Goal: Find specific page/section: Find specific page/section

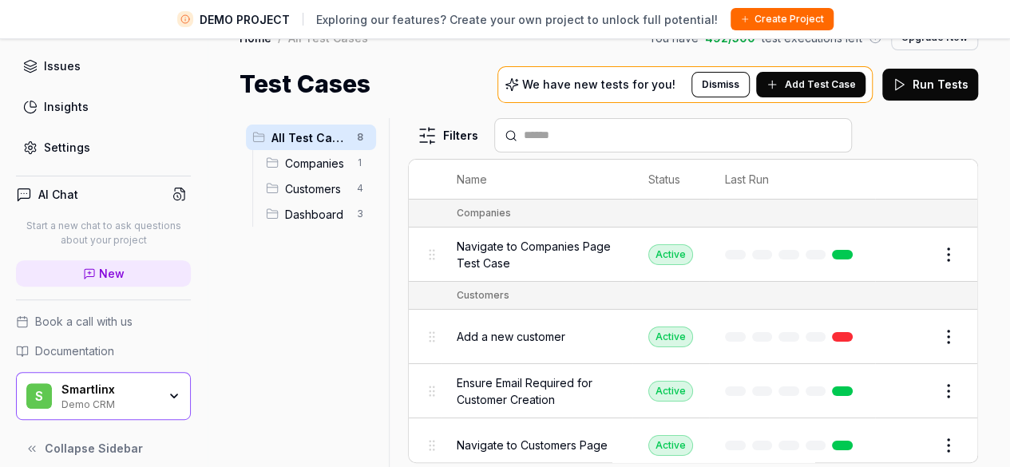
scroll to position [38, 0]
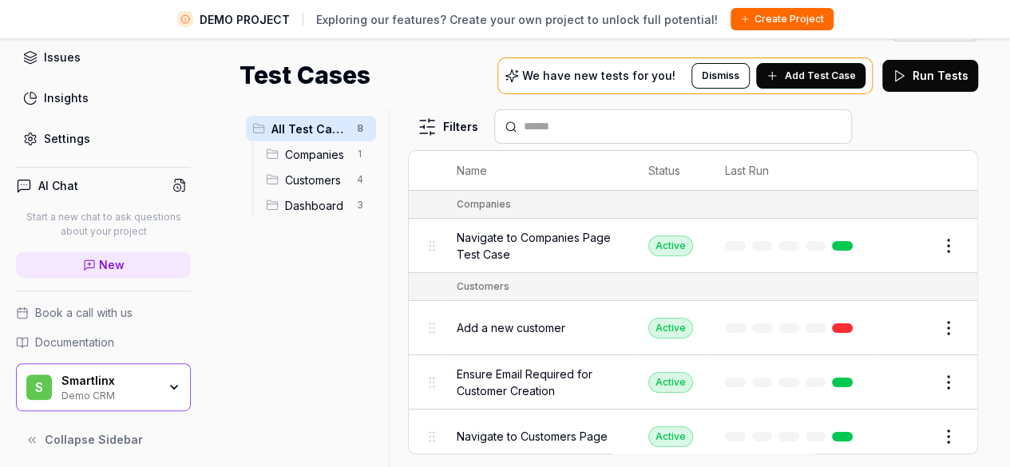
click at [154, 382] on div "Smartlinx Demo CRM" at bounding box center [114, 387] width 106 height 27
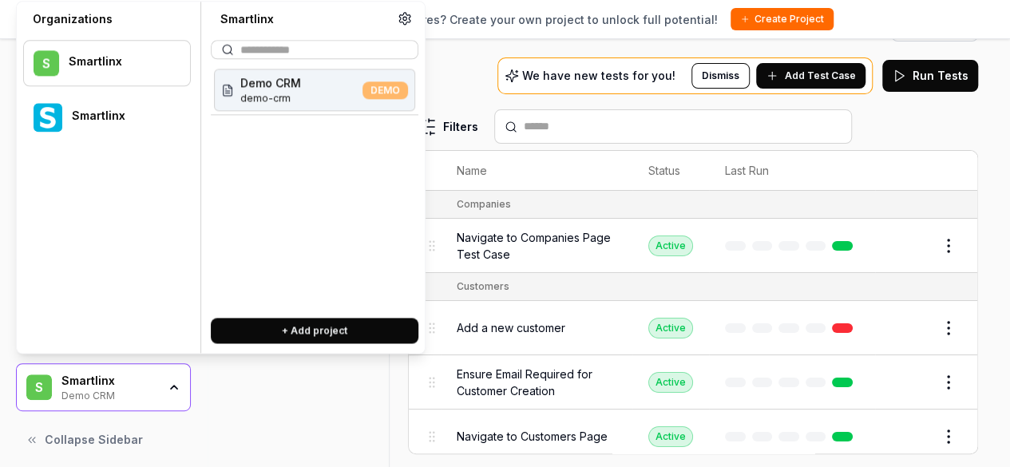
click at [77, 121] on div "Smartlinx" at bounding box center [120, 116] width 97 height 14
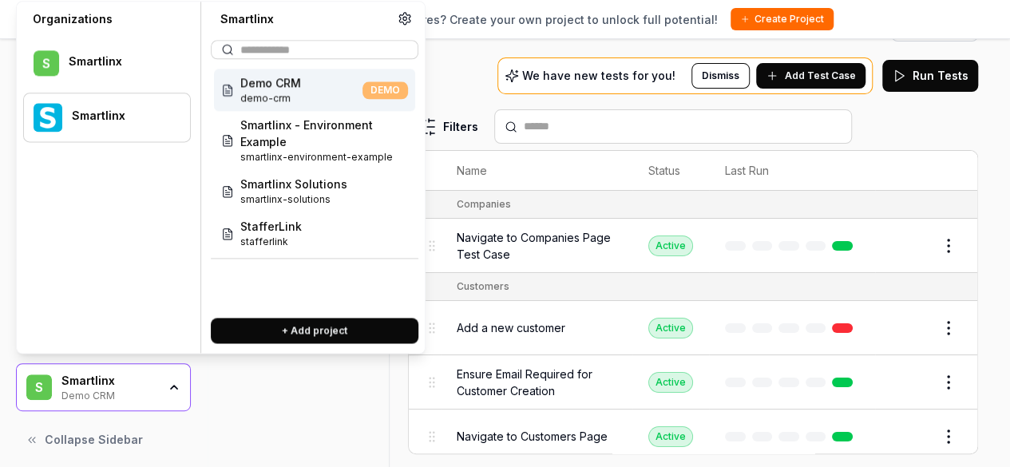
click at [83, 71] on div "S Smartlinx" at bounding box center [107, 63] width 168 height 46
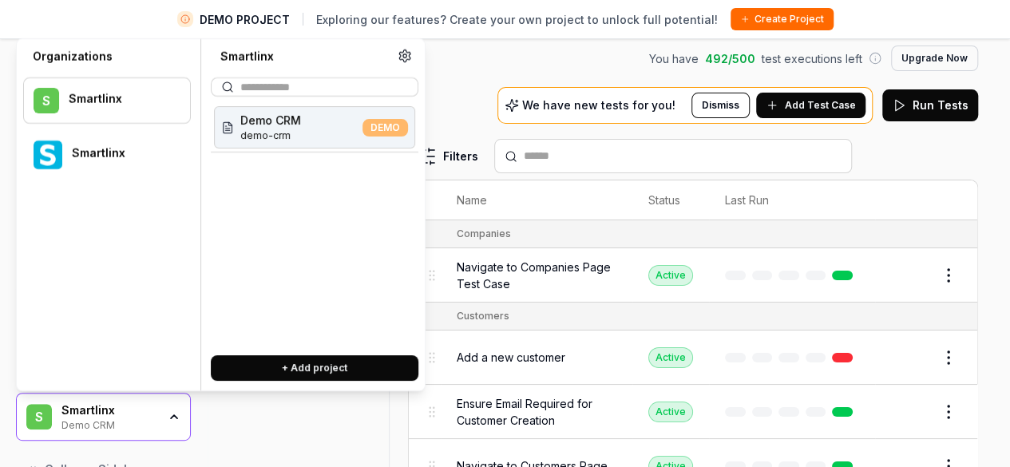
scroll to position [0, 0]
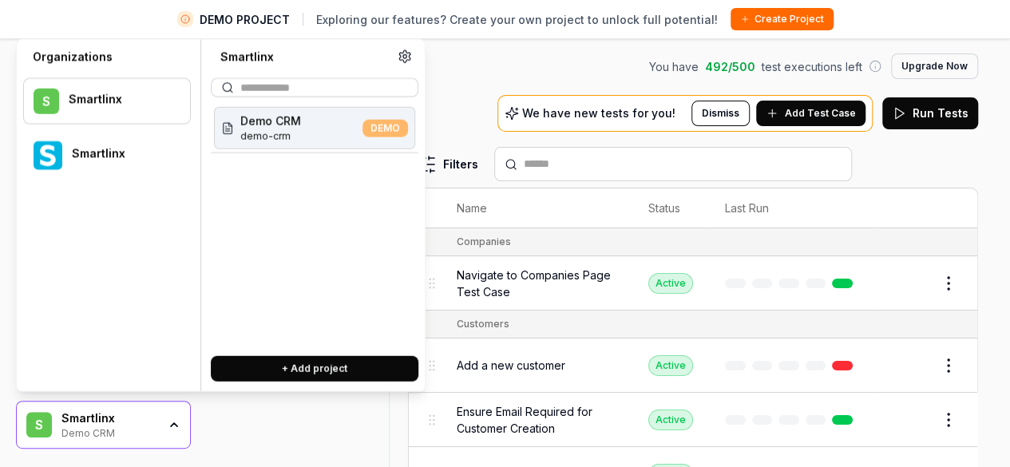
click at [129, 97] on div "Smartlinx" at bounding box center [119, 100] width 101 height 14
click at [125, 84] on div "S Smartlinx" at bounding box center [107, 101] width 168 height 46
click at [109, 134] on div "Smartlinx" at bounding box center [107, 156] width 168 height 50
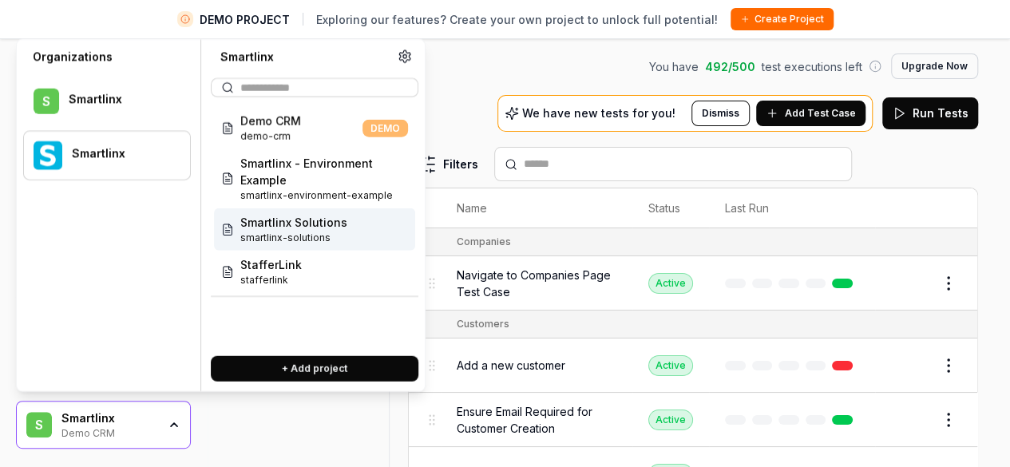
click at [312, 239] on span "smartlinx-solutions" at bounding box center [293, 238] width 107 height 14
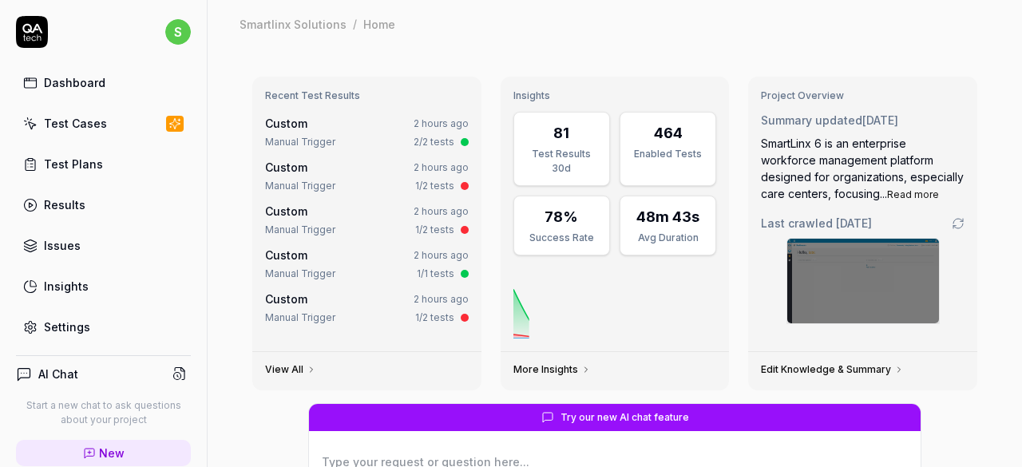
type textarea "*"
click at [102, 129] on link "Test Cases" at bounding box center [103, 123] width 175 height 31
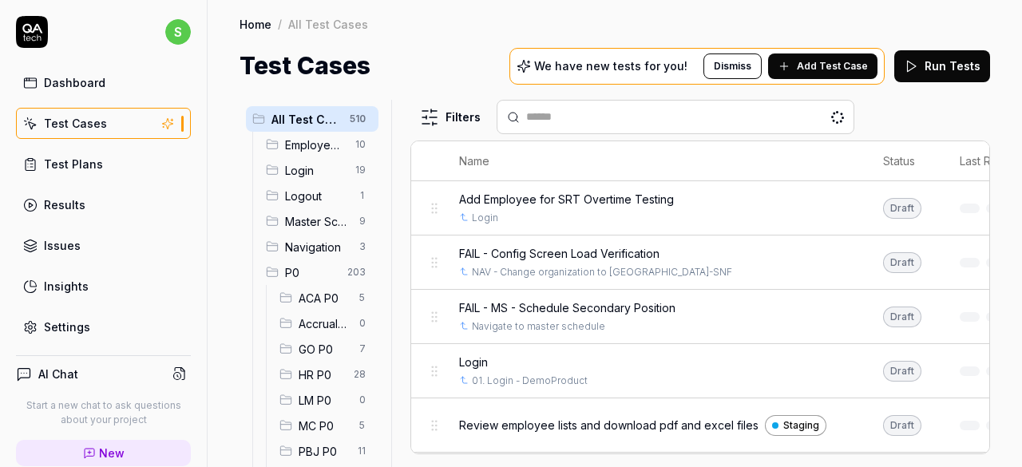
scroll to position [80, 0]
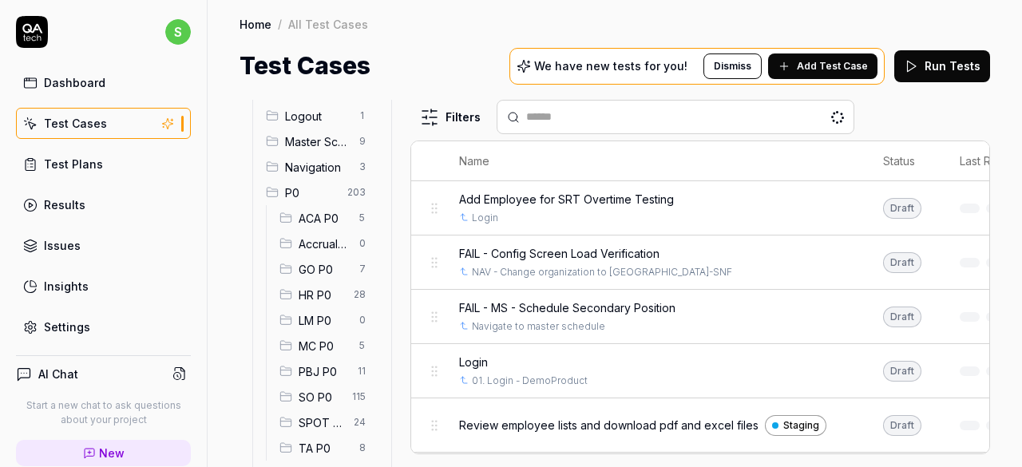
click at [303, 298] on span "HR P0" at bounding box center [322, 295] width 46 height 17
